Goal: Task Accomplishment & Management: Complete application form

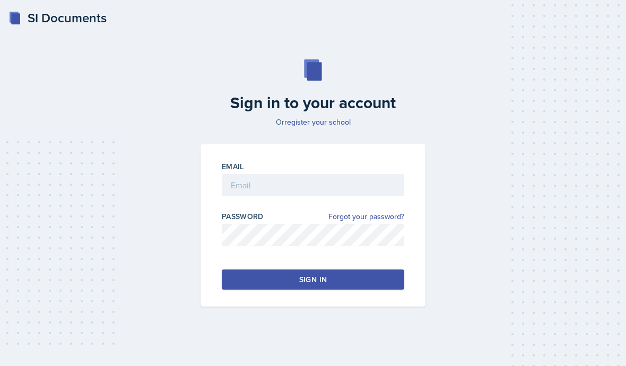
click at [314, 207] on div at bounding box center [313, 201] width 182 height 11
click at [292, 204] on div "Email Password Forgot your password? Sign in" at bounding box center [313, 225] width 225 height 162
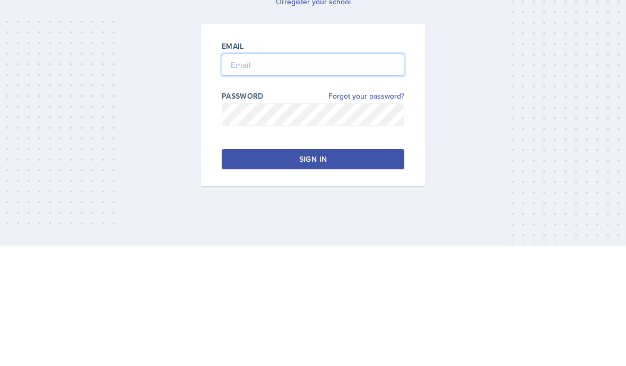
type input "[EMAIL_ADDRESS][DOMAIN_NAME]"
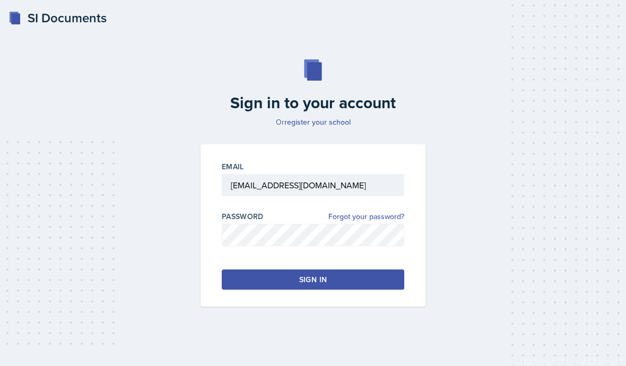
click at [379, 275] on div "Email [EMAIL_ADDRESS][DOMAIN_NAME] Password Forgot your password? Sign in" at bounding box center [313, 225] width 225 height 162
click at [382, 270] on button "Sign in" at bounding box center [313, 280] width 182 height 20
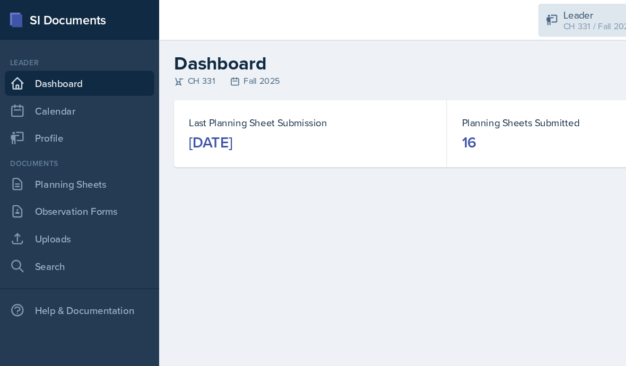
click at [478, 24] on div "Leader CH 331 / Fall 2025" at bounding box center [503, 17] width 88 height 28
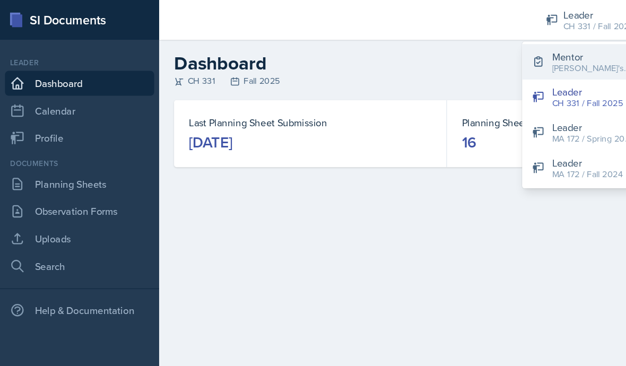
click at [489, 53] on div "[PERSON_NAME]'s Group / Fall 2025" at bounding box center [505, 58] width 68 height 11
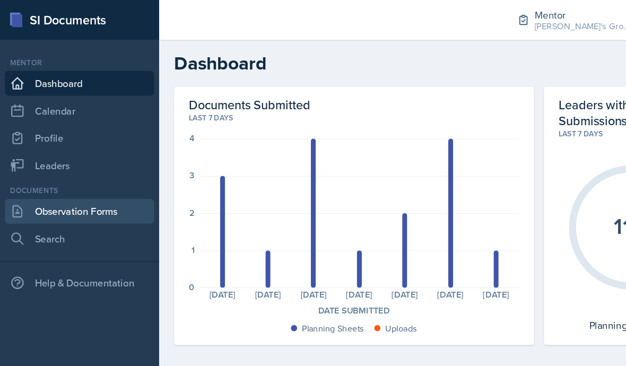
click at [96, 185] on link "Observation Forms" at bounding box center [67, 180] width 127 height 21
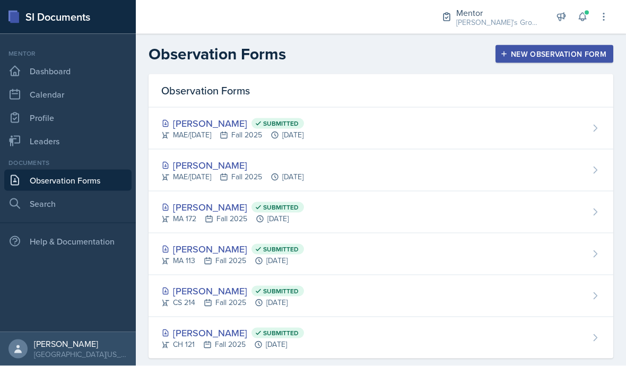
scroll to position [32, 0]
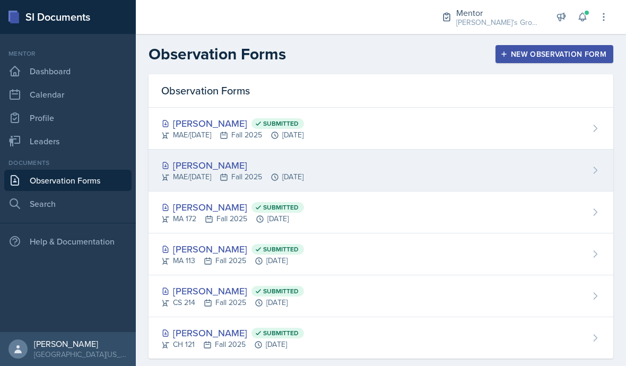
click at [229, 158] on div "[PERSON_NAME]" at bounding box center [232, 165] width 142 height 14
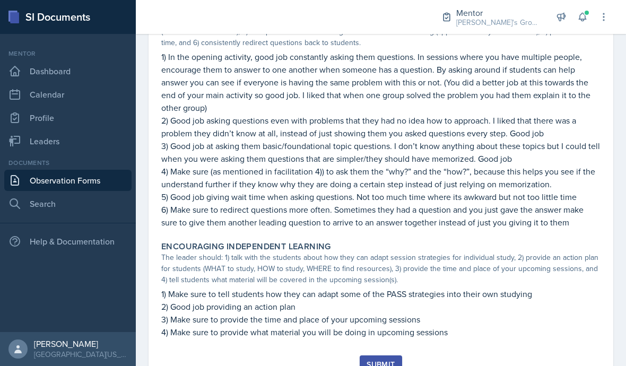
click at [386, 360] on div "Submit" at bounding box center [381, 364] width 28 height 8
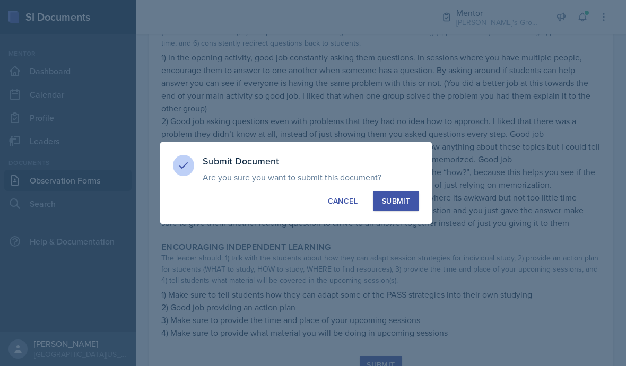
click at [394, 201] on div "Submit" at bounding box center [396, 201] width 28 height 11
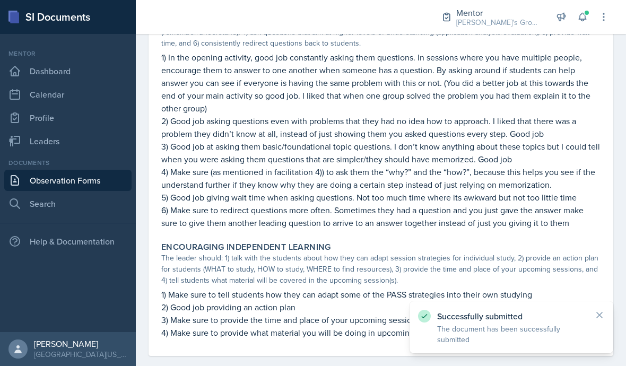
scroll to position [757, 0]
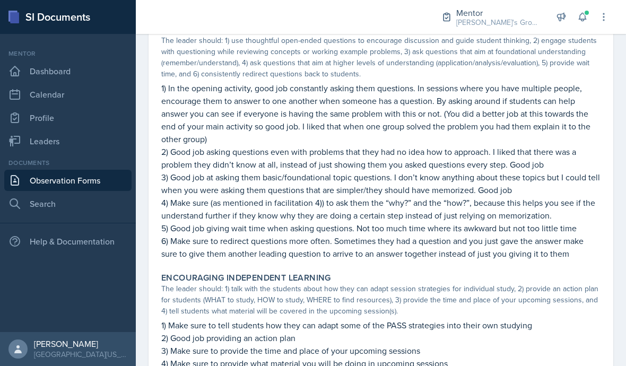
click at [59, 170] on link "Observation Forms" at bounding box center [67, 180] width 127 height 21
